Goal: Use online tool/utility: Use online tool/utility

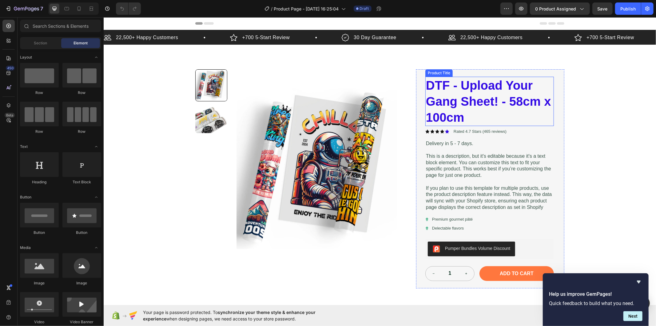
click at [468, 96] on h1 "DTF - Upload Your Gang Sheet! - 58cm x 100cm" at bounding box center [489, 100] width 129 height 49
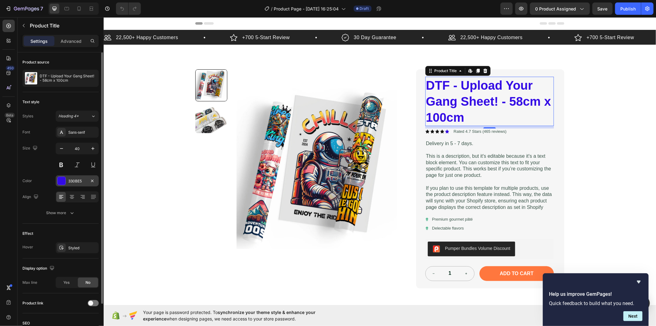
click at [79, 179] on div "330BE5" at bounding box center [77, 181] width 18 height 6
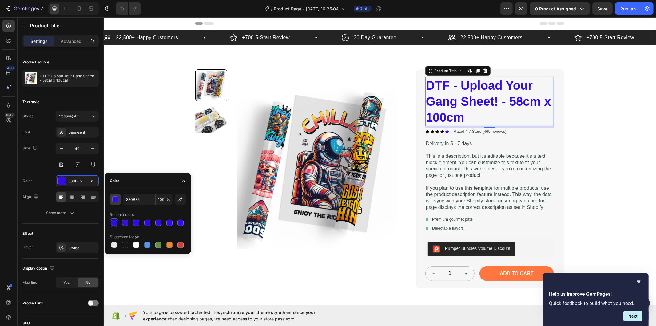
click at [111, 201] on button "button" at bounding box center [115, 199] width 11 height 11
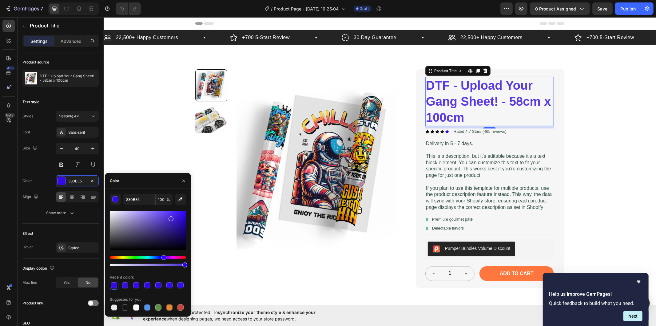
drag, startPoint x: 174, startPoint y: 219, endPoint x: 168, endPoint y: 215, distance: 8.2
click at [168, 215] on div at bounding box center [148, 230] width 76 height 39
click at [161, 258] on div "Hue" at bounding box center [148, 257] width 76 height 2
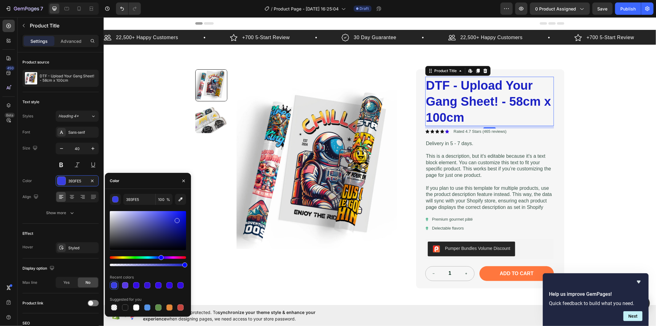
click at [177, 219] on div at bounding box center [148, 230] width 76 height 39
click at [178, 212] on div at bounding box center [148, 230] width 76 height 39
click at [176, 220] on div at bounding box center [148, 230] width 76 height 39
click at [181, 221] on div at bounding box center [148, 230] width 76 height 39
click at [180, 216] on div at bounding box center [148, 230] width 76 height 39
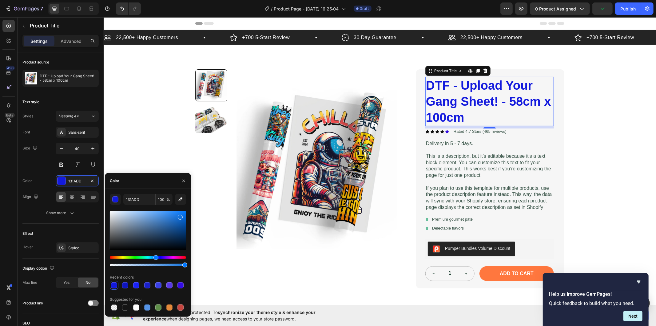
click at [155, 257] on div "Hue" at bounding box center [148, 257] width 76 height 2
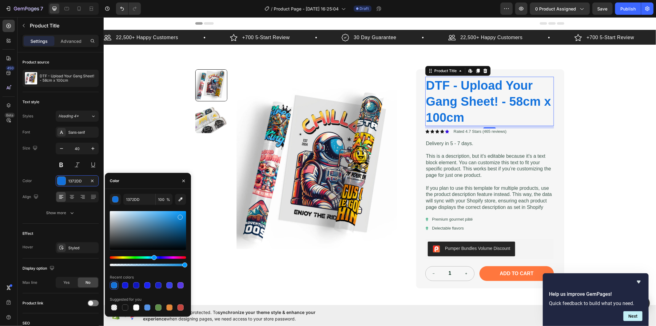
click at [153, 257] on div "Hue" at bounding box center [154, 257] width 5 height 5
type input "0D78BF"
click at [182, 220] on div at bounding box center [148, 230] width 76 height 39
